Goal: Transaction & Acquisition: Purchase product/service

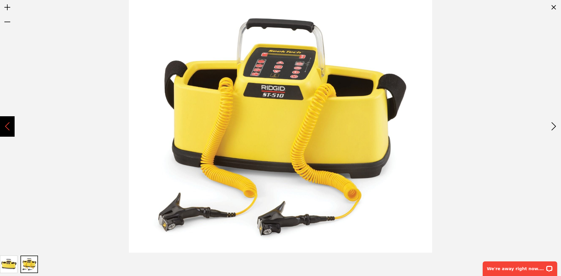
click at [5, 123] on div "Previous" at bounding box center [7, 126] width 15 height 20
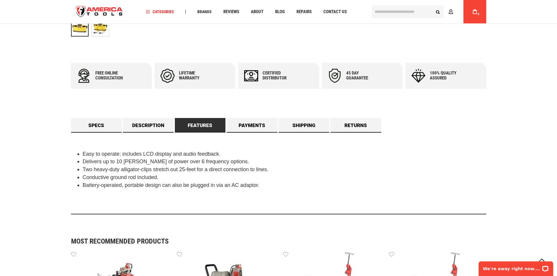
scroll to position [292, 0]
drag, startPoint x: 262, startPoint y: 186, endPoint x: 294, endPoint y: 182, distance: 32.1
click at [297, 187] on li "Battery-operated, portable design can also be plugged in via an AC adaptor." at bounding box center [284, 185] width 403 height 8
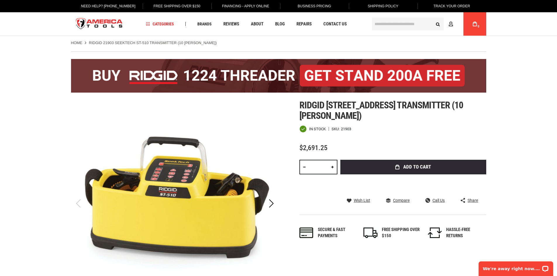
scroll to position [0, 0]
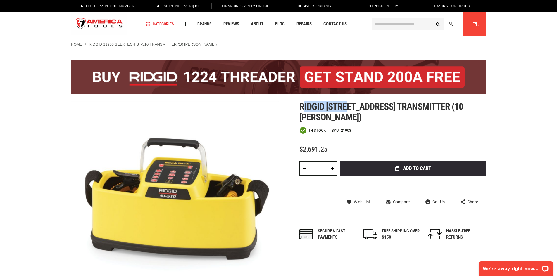
drag, startPoint x: 303, startPoint y: 108, endPoint x: 346, endPoint y: 109, distance: 43.0
click at [346, 109] on span "Ridgid [STREET_ADDRESS] transmitter (10 [PERSON_NAME])" at bounding box center [381, 112] width 164 height 22
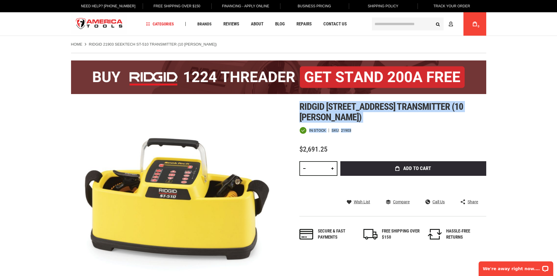
drag, startPoint x: 348, startPoint y: 131, endPoint x: 274, endPoint y: 152, distance: 76.2
click at [285, 156] on div "Skip to the end of the images gallery Skip to the beginning of the images galle…" at bounding box center [278, 216] width 415 height 231
click at [271, 206] on div "Next" at bounding box center [271, 205] width 15 height 20
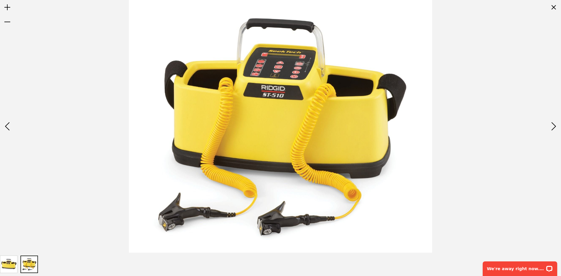
click at [81, 184] on div at bounding box center [280, 126] width 561 height 253
click at [556, 122] on div "Next" at bounding box center [553, 126] width 15 height 20
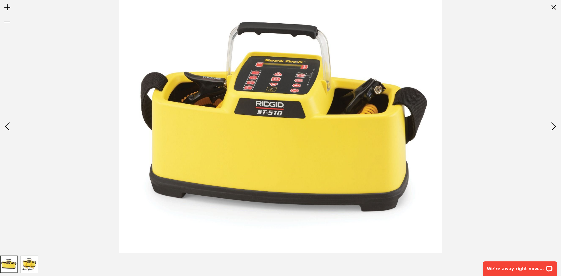
click at [60, 166] on div at bounding box center [280, 126] width 561 height 253
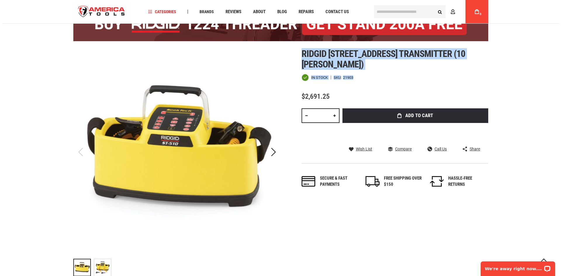
scroll to position [58, 0]
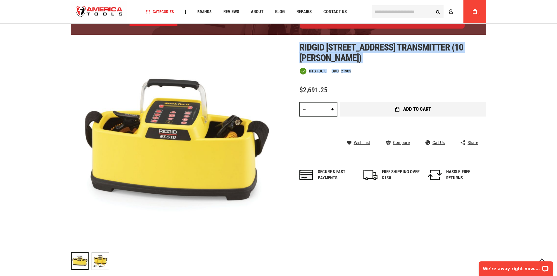
click at [407, 112] on span "Add to Cart" at bounding box center [417, 109] width 28 height 5
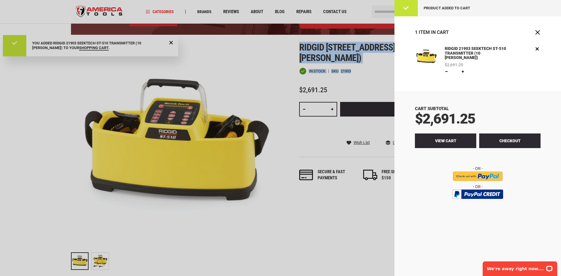
scroll to position [0, 0]
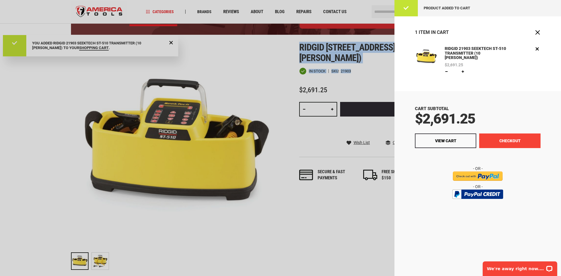
click at [493, 134] on button "Checkout" at bounding box center [509, 141] width 61 height 15
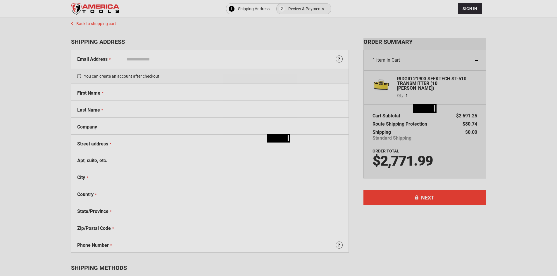
select select "**"
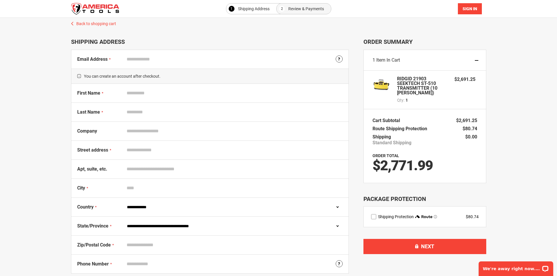
click at [467, 10] on span "Sign In" at bounding box center [469, 8] width 15 height 5
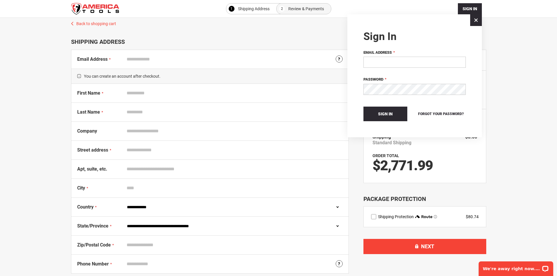
click at [391, 67] on input "Email Address" at bounding box center [414, 62] width 102 height 11
